Goal: Use online tool/utility: Utilize a website feature to perform a specific function

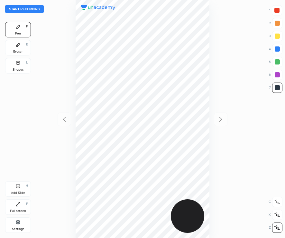
scroll to position [238, 182]
click at [276, 10] on div at bounding box center [277, 10] width 5 height 5
click at [36, 7] on button "Start recording" at bounding box center [24, 9] width 39 height 8
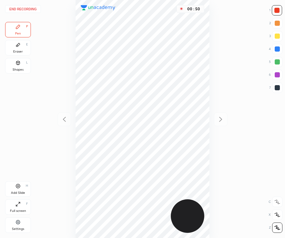
click at [278, 88] on div at bounding box center [277, 87] width 5 height 5
click at [18, 187] on icon at bounding box center [17, 185] width 5 height 5
click at [22, 189] on div "Add Slide H" at bounding box center [18, 188] width 26 height 15
click at [23, 190] on div "Add Slide H" at bounding box center [18, 188] width 26 height 15
click at [210, 104] on div "03 : 56" at bounding box center [143, 119] width 182 height 238
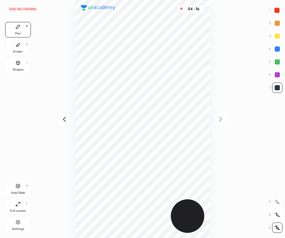
click at [277, 48] on div at bounding box center [277, 48] width 5 height 5
click at [18, 66] on div "Shapes L" at bounding box center [18, 65] width 26 height 15
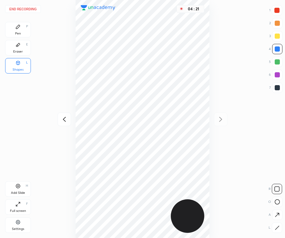
click at [24, 10] on button "End recording" at bounding box center [23, 9] width 36 height 8
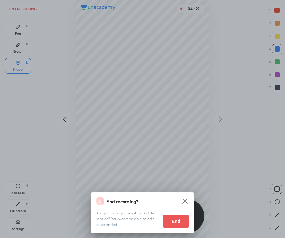
click at [184, 221] on button "End" at bounding box center [176, 221] width 26 height 13
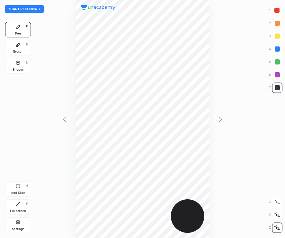
scroll to position [238, 182]
